Goal: Task Accomplishment & Management: Use online tool/utility

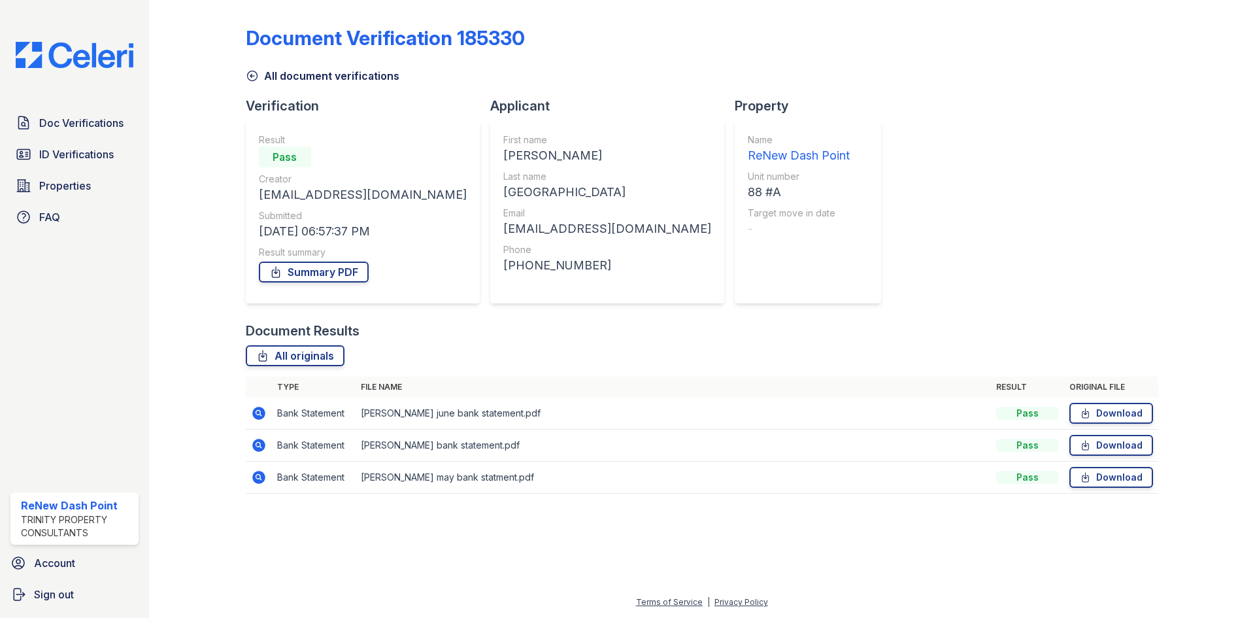
click at [73, 105] on div "Doc Verifications ID Verifications Properties FAQ ReNew Dash Point Trinity Prop…" at bounding box center [74, 309] width 149 height 618
click at [69, 119] on span "Doc Verifications" at bounding box center [81, 123] width 84 height 16
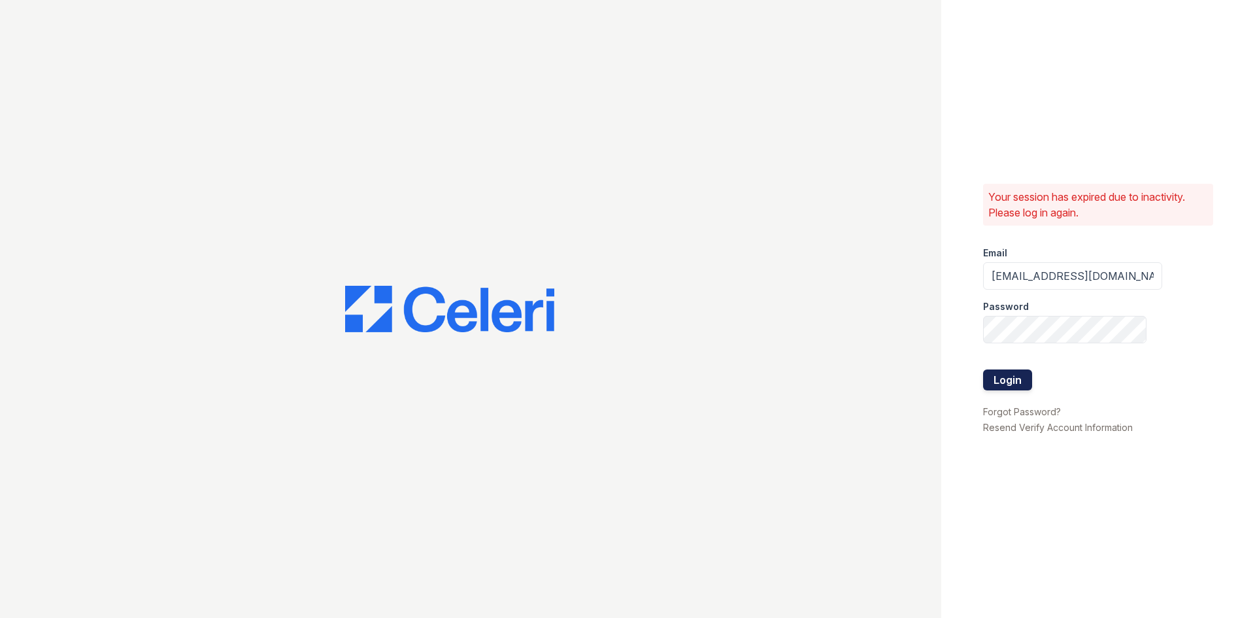
click at [1004, 384] on button "Login" at bounding box center [1007, 379] width 49 height 21
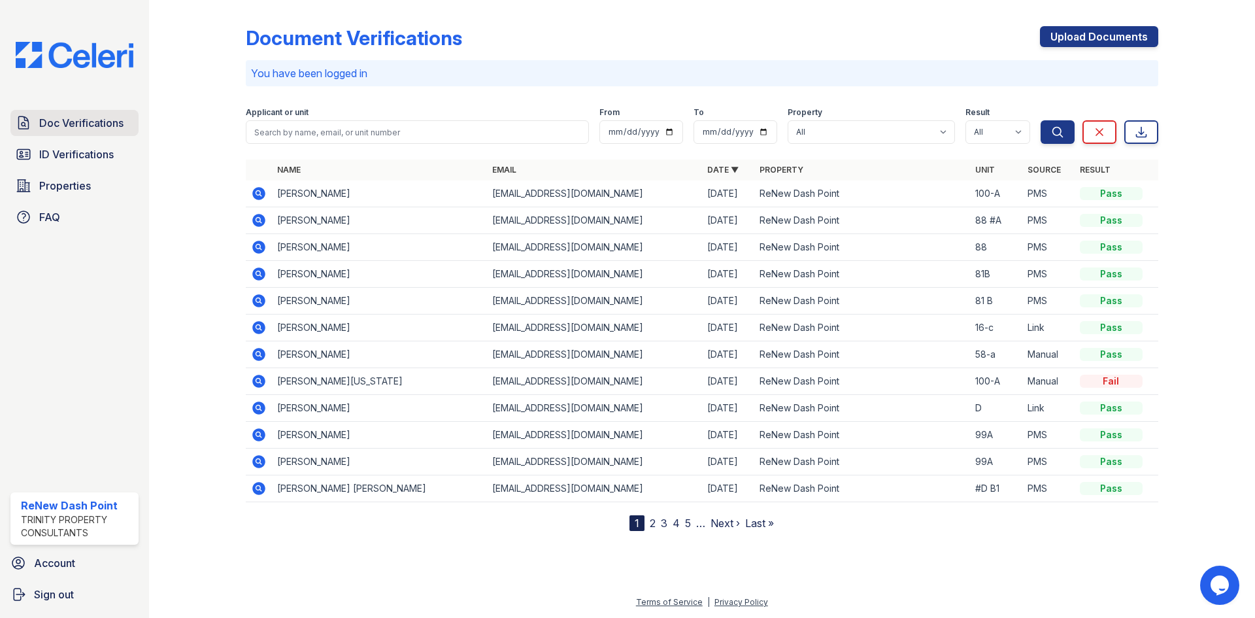
click at [69, 132] on link "Doc Verifications" at bounding box center [74, 123] width 128 height 26
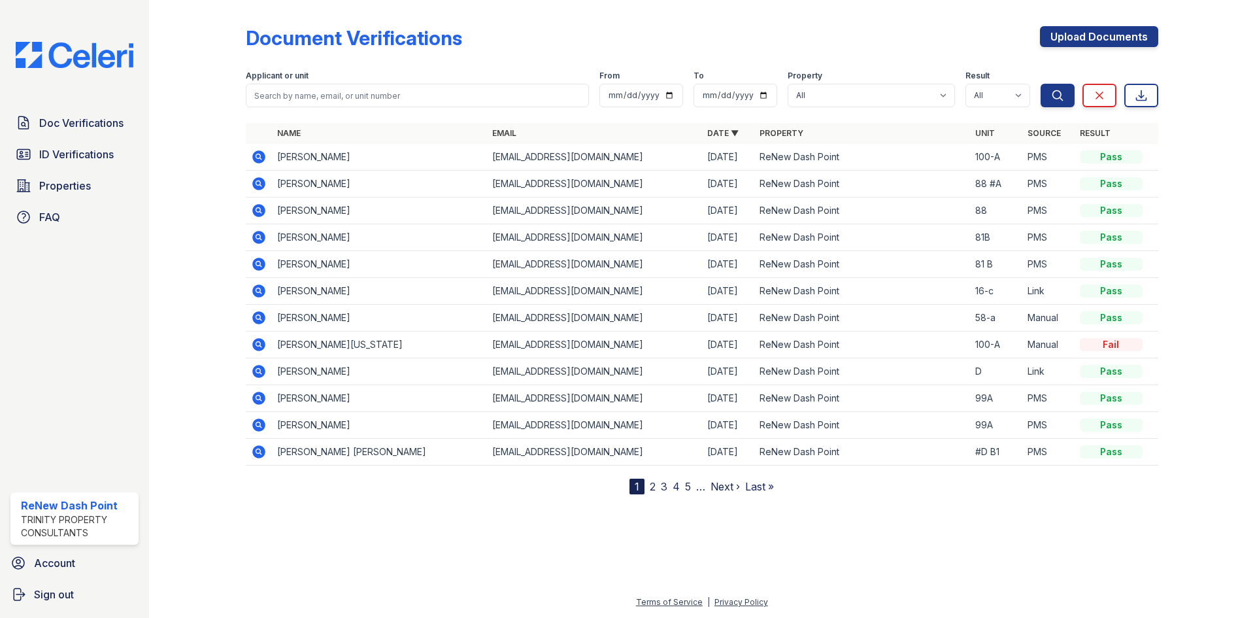
click at [260, 154] on icon at bounding box center [259, 157] width 16 height 16
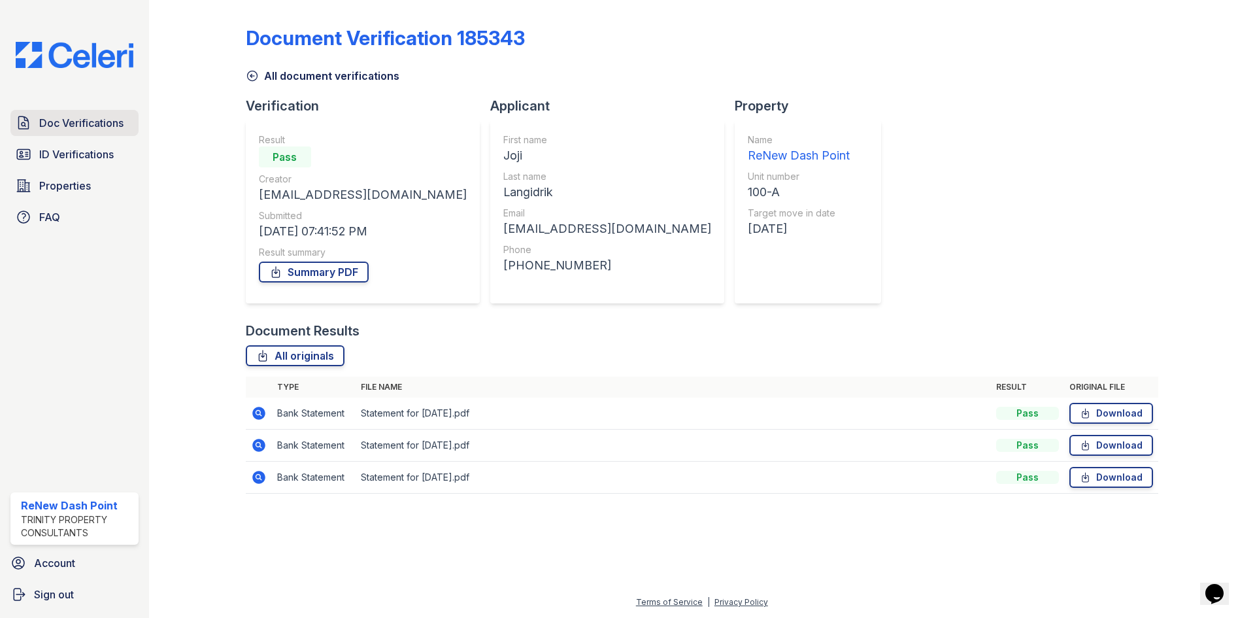
click at [77, 124] on span "Doc Verifications" at bounding box center [81, 123] width 84 height 16
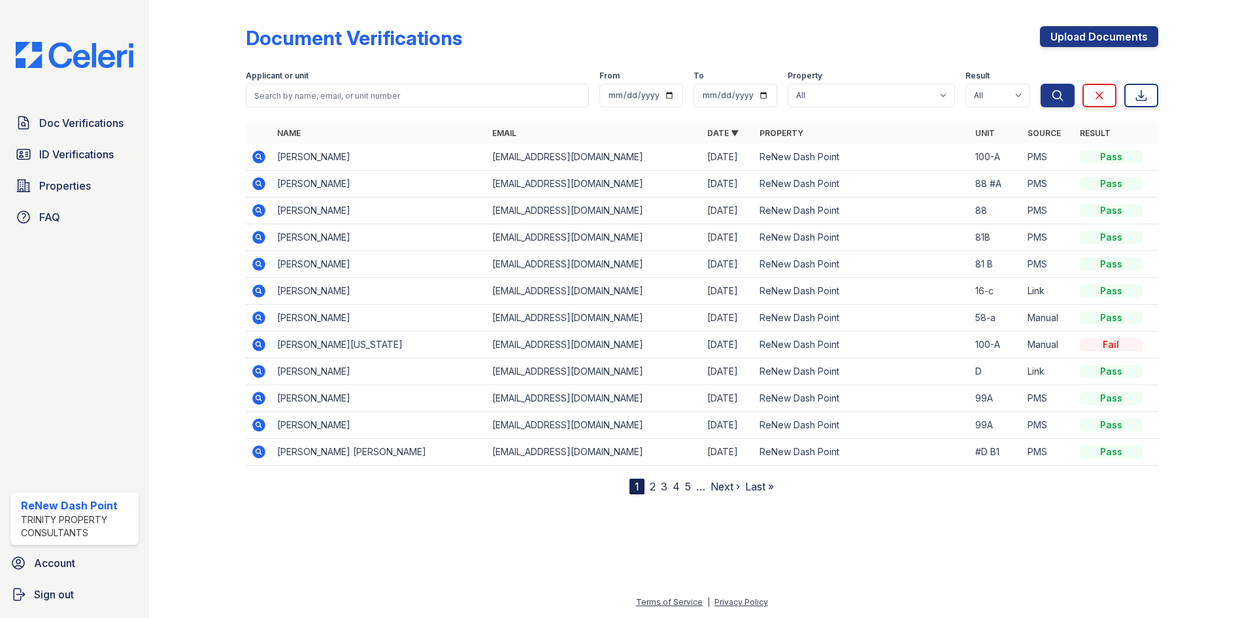
click at [256, 179] on icon at bounding box center [258, 183] width 13 height 13
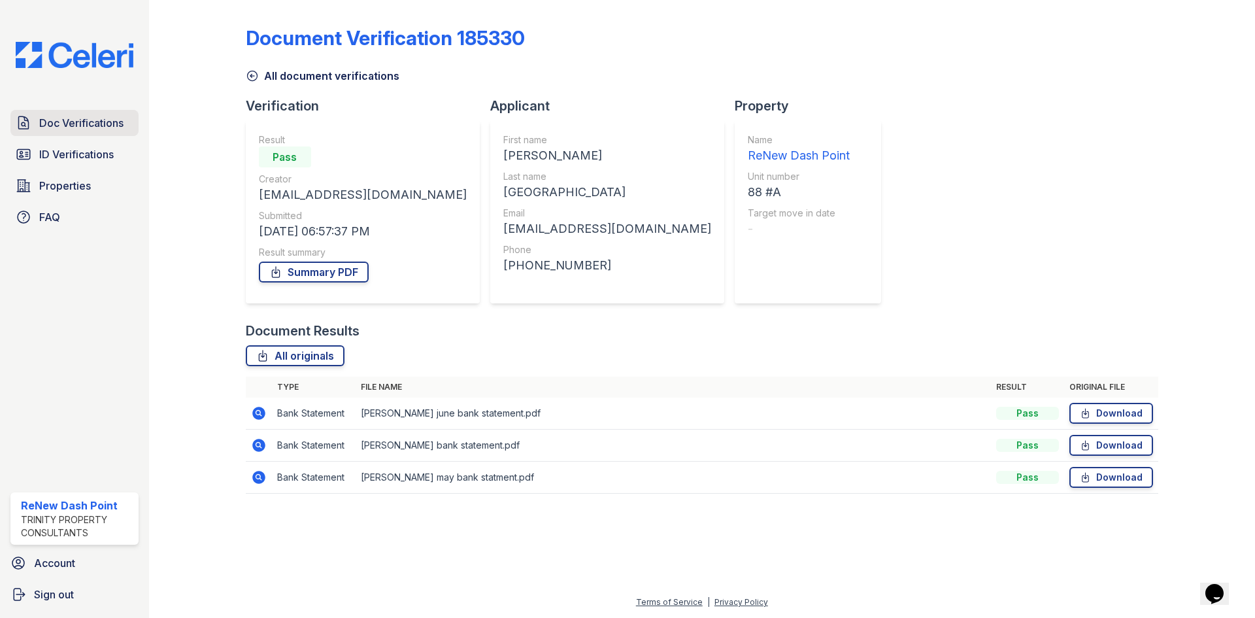
click at [75, 126] on span "Doc Verifications" at bounding box center [81, 123] width 84 height 16
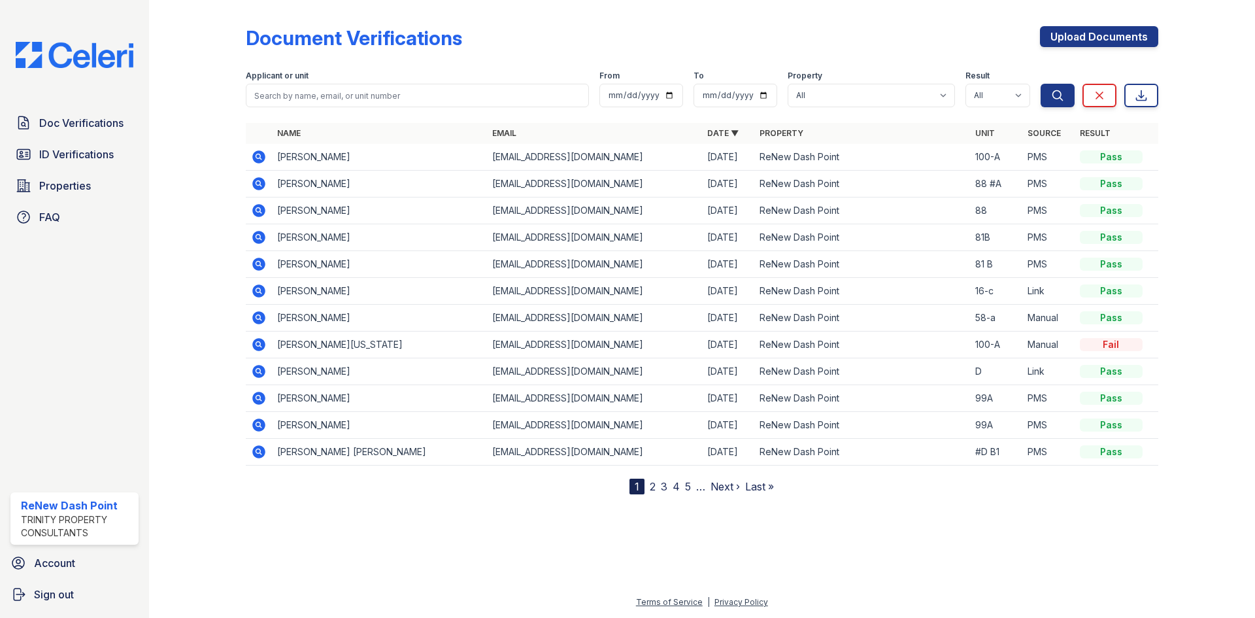
click at [259, 158] on icon at bounding box center [259, 157] width 16 height 16
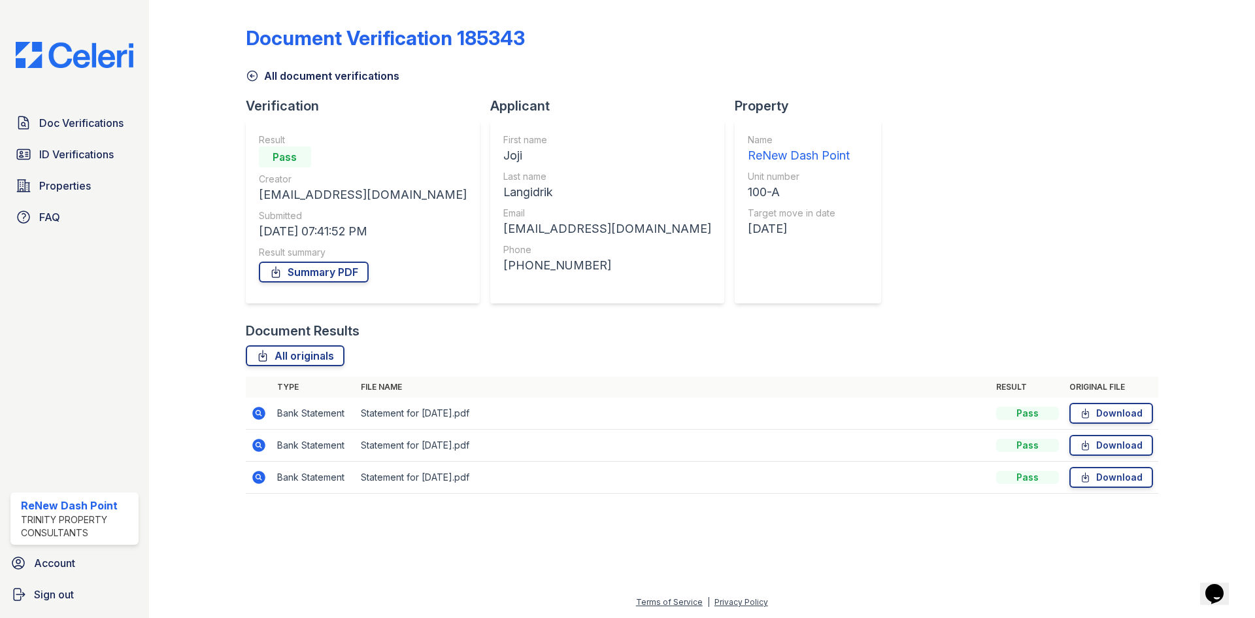
click at [255, 417] on icon at bounding box center [258, 413] width 13 height 13
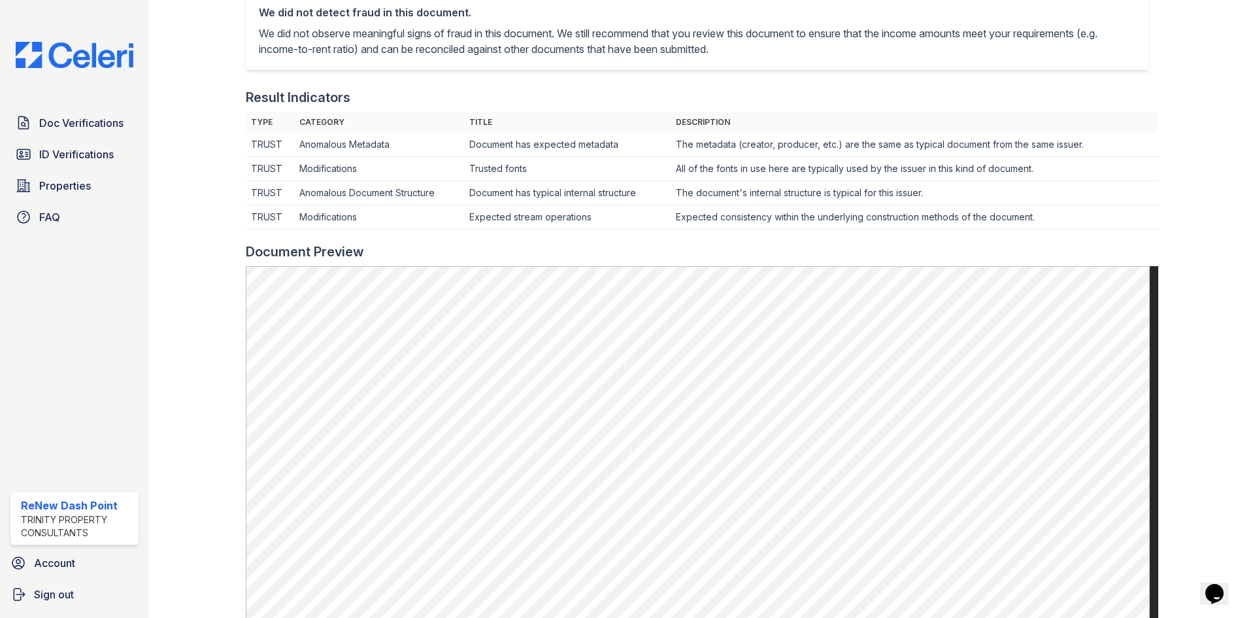
scroll to position [392, 0]
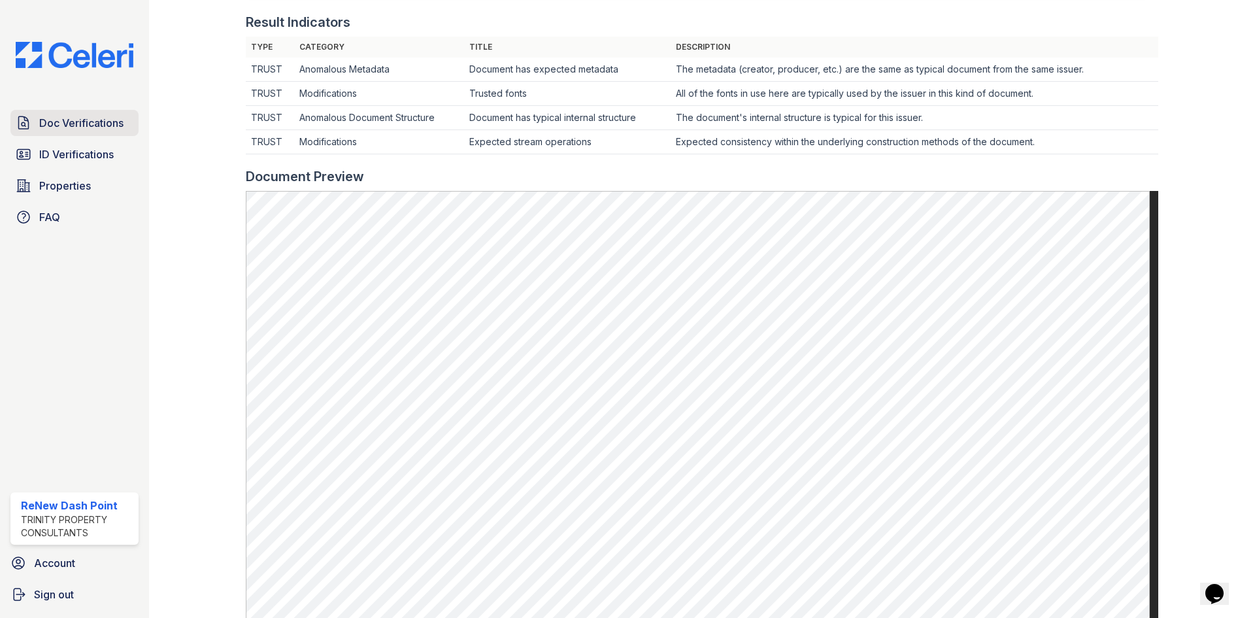
click at [52, 127] on span "Doc Verifications" at bounding box center [81, 123] width 84 height 16
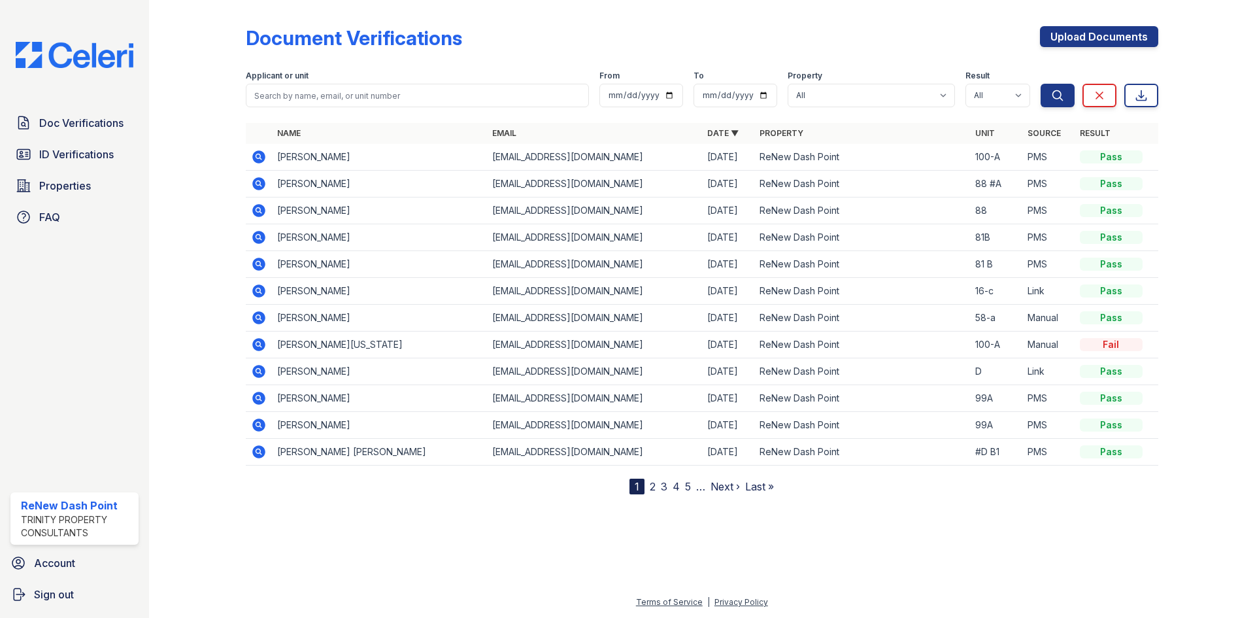
click at [261, 186] on icon at bounding box center [258, 183] width 13 height 13
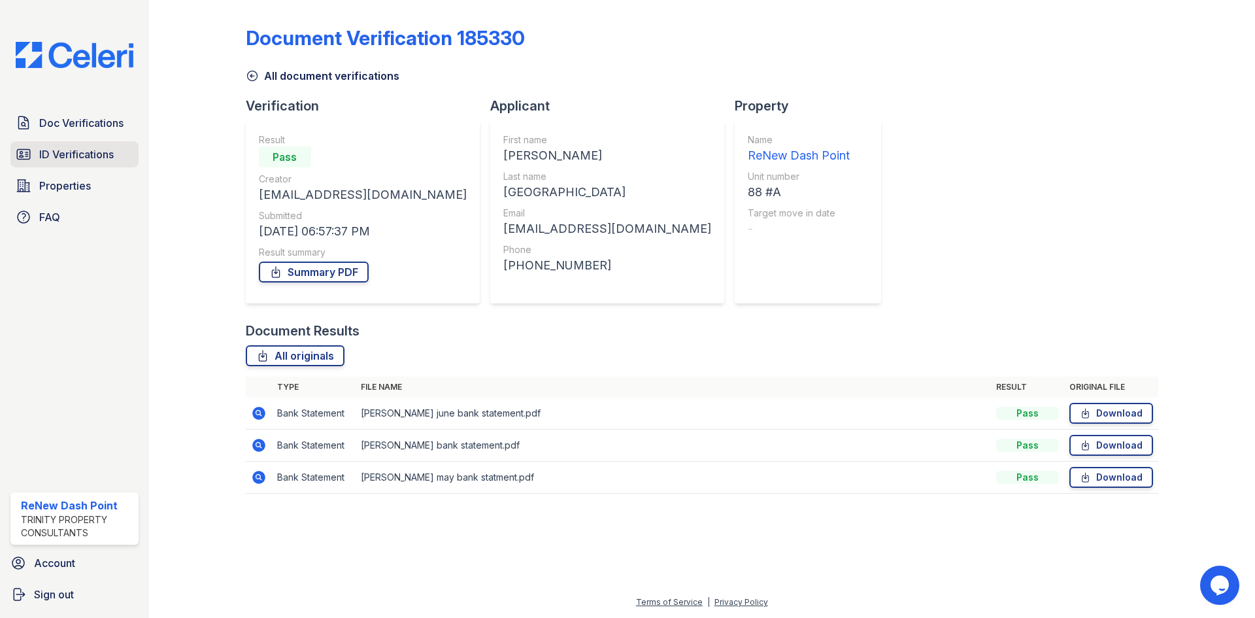
click at [87, 144] on link "ID Verifications" at bounding box center [74, 154] width 128 height 26
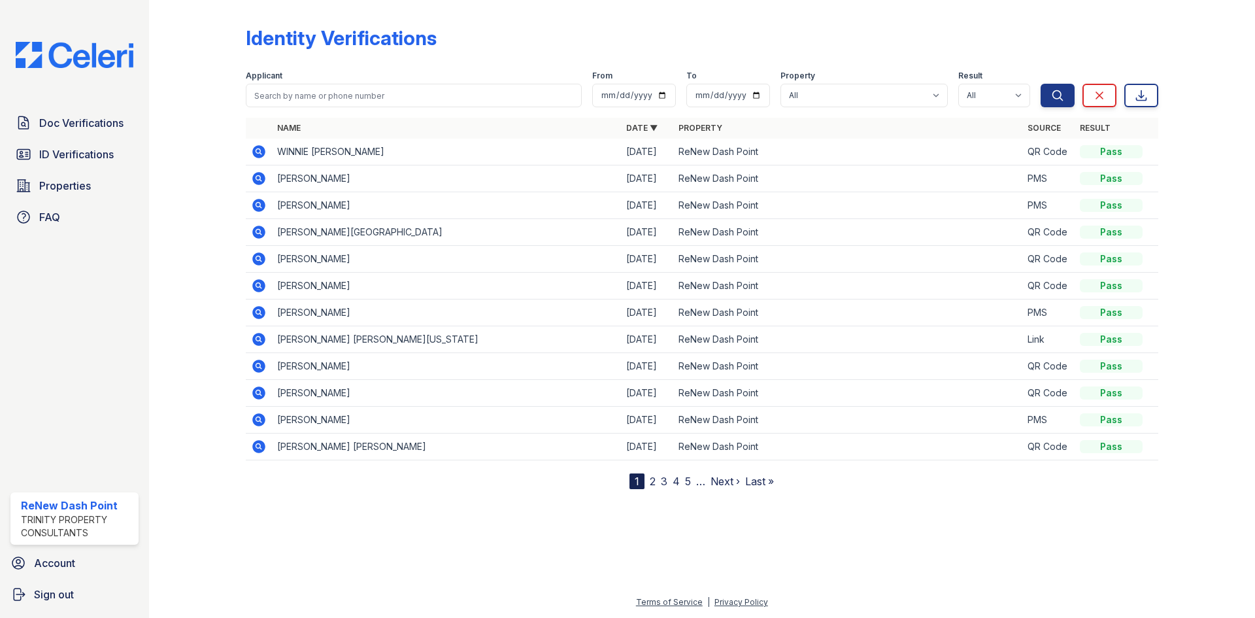
click at [260, 199] on icon at bounding box center [258, 205] width 13 height 13
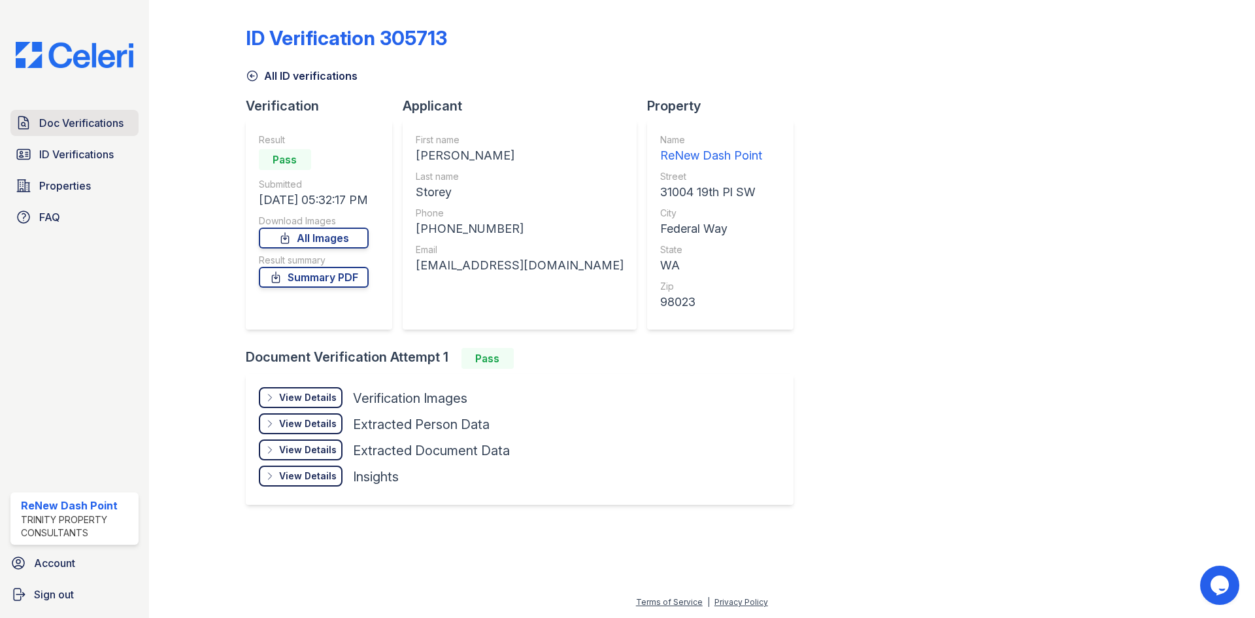
click at [42, 118] on span "Doc Verifications" at bounding box center [81, 123] width 84 height 16
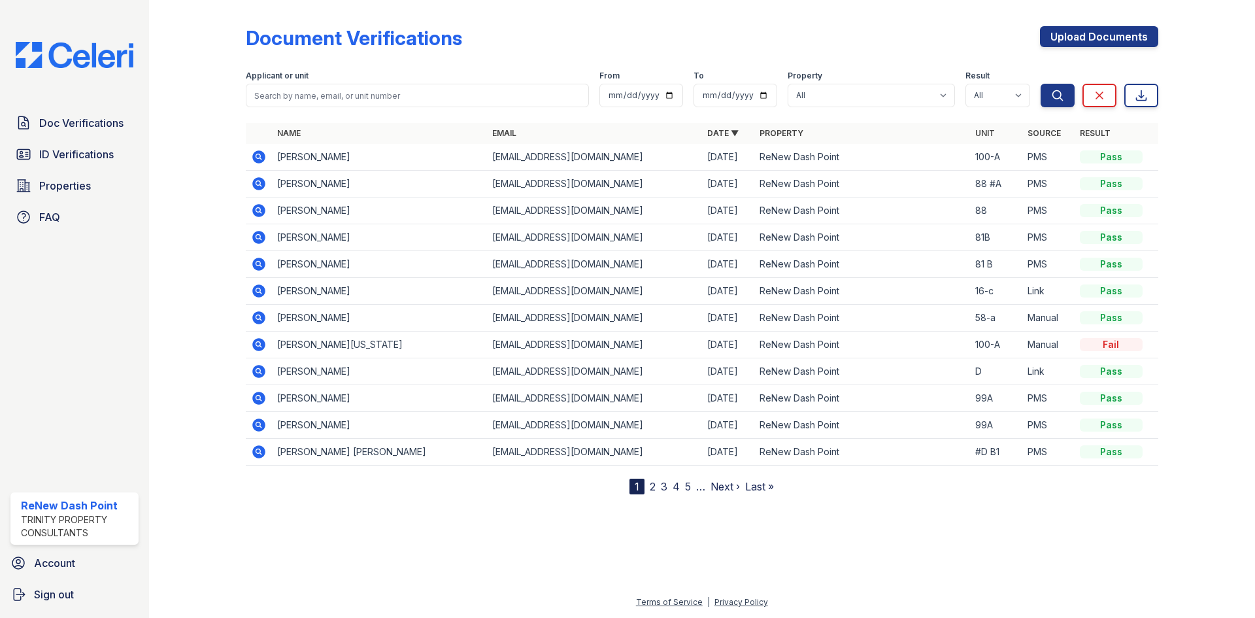
click at [255, 182] on icon at bounding box center [258, 183] width 13 height 13
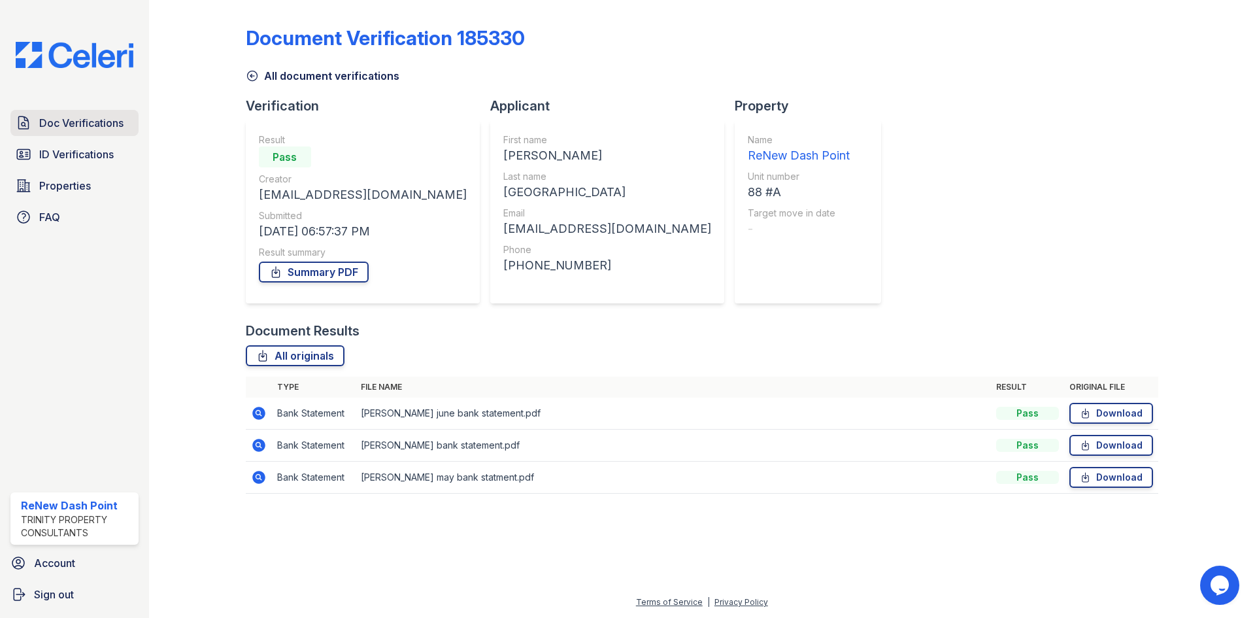
click at [82, 136] on link "Doc Verifications" at bounding box center [74, 123] width 128 height 26
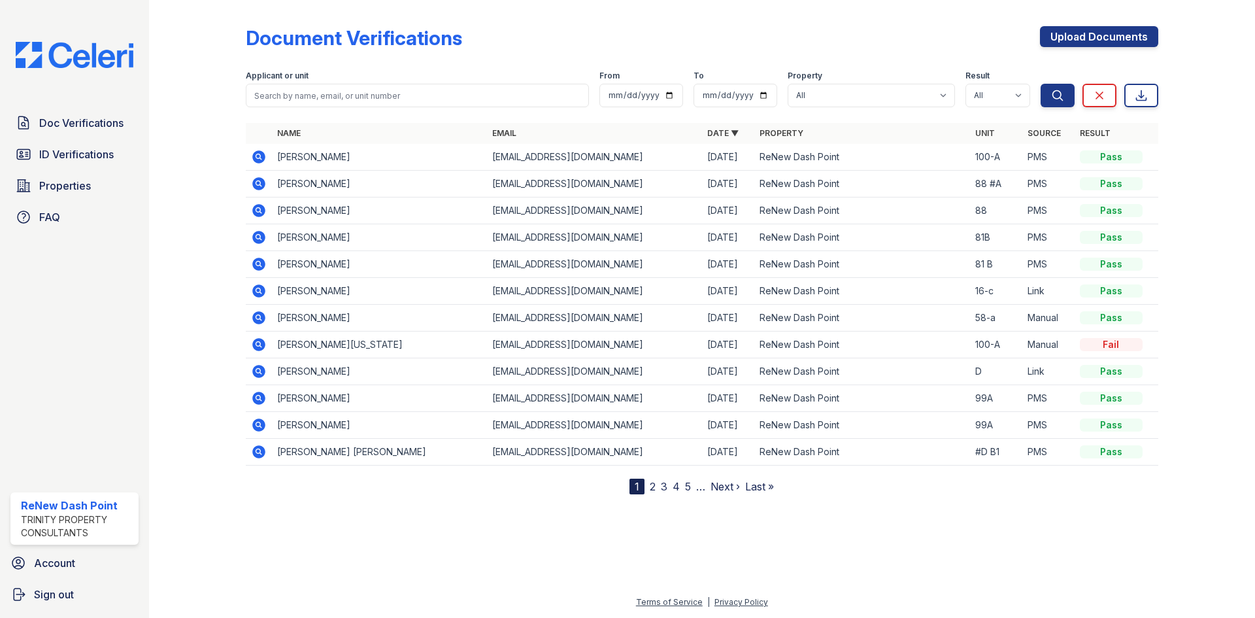
click at [262, 182] on icon at bounding box center [258, 183] width 13 height 13
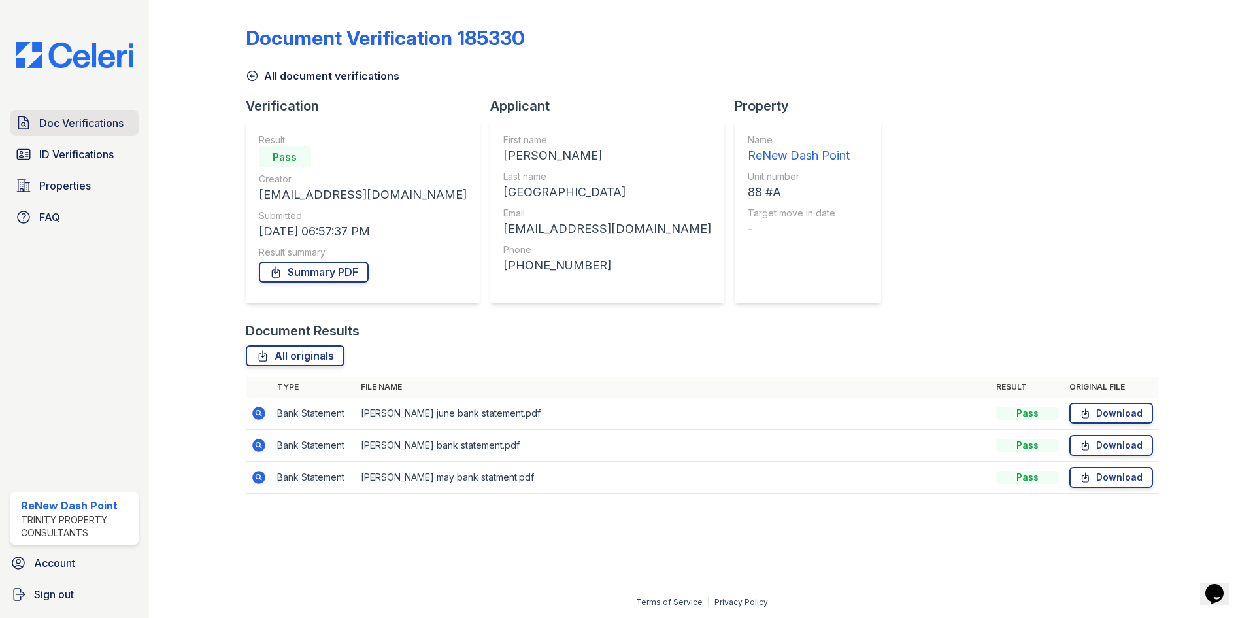
click at [59, 134] on link "Doc Verifications" at bounding box center [74, 123] width 128 height 26
